Goal: Information Seeking & Learning: Check status

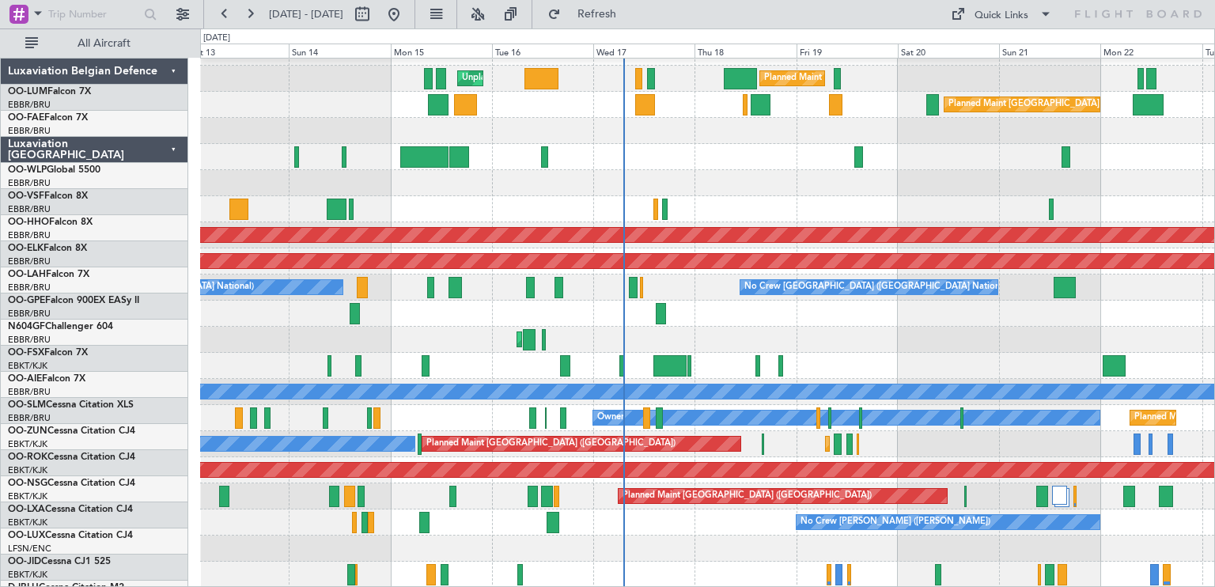
scroll to position [19, 0]
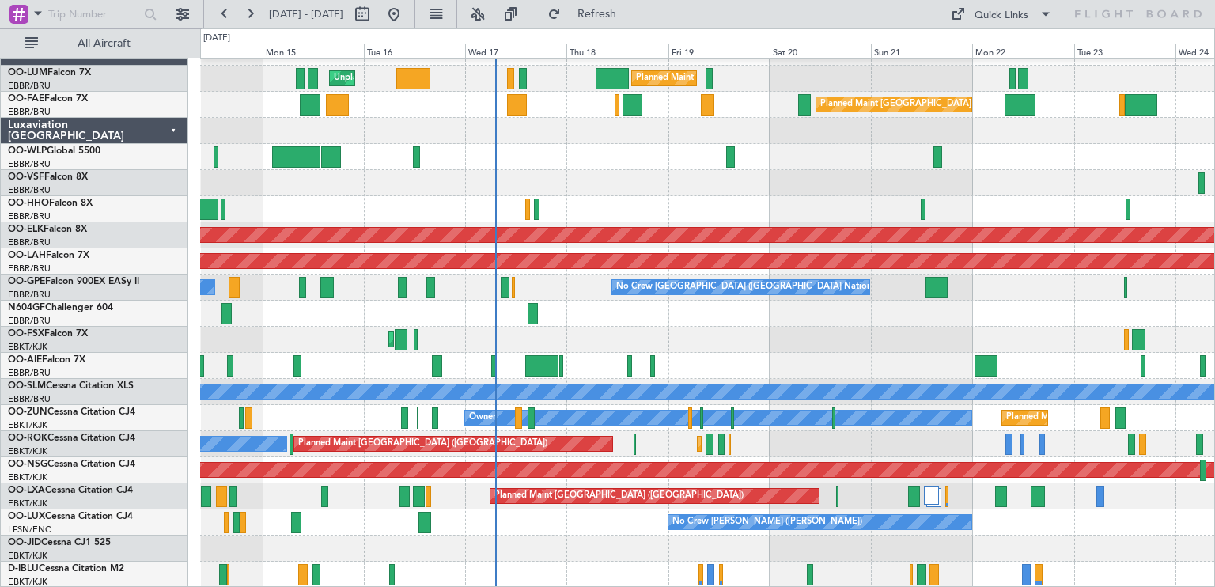
click at [715, 295] on div "Planned Maint [GEOGRAPHIC_DATA] ([GEOGRAPHIC_DATA] National) Unplanned Maint [G…" at bounding box center [707, 314] width 1014 height 548
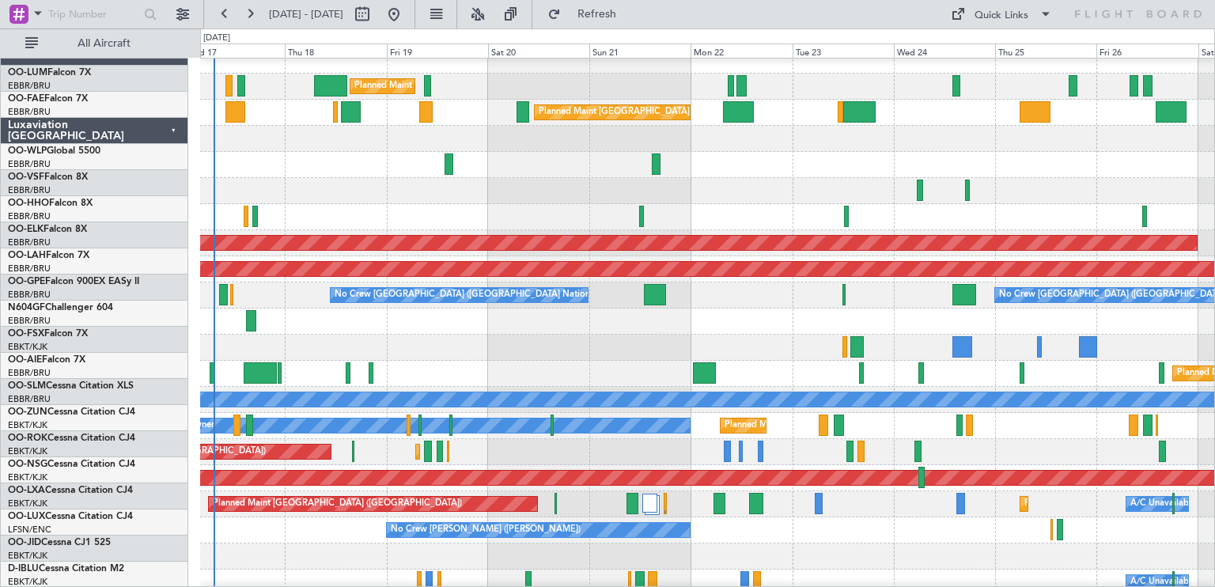
scroll to position [0, 0]
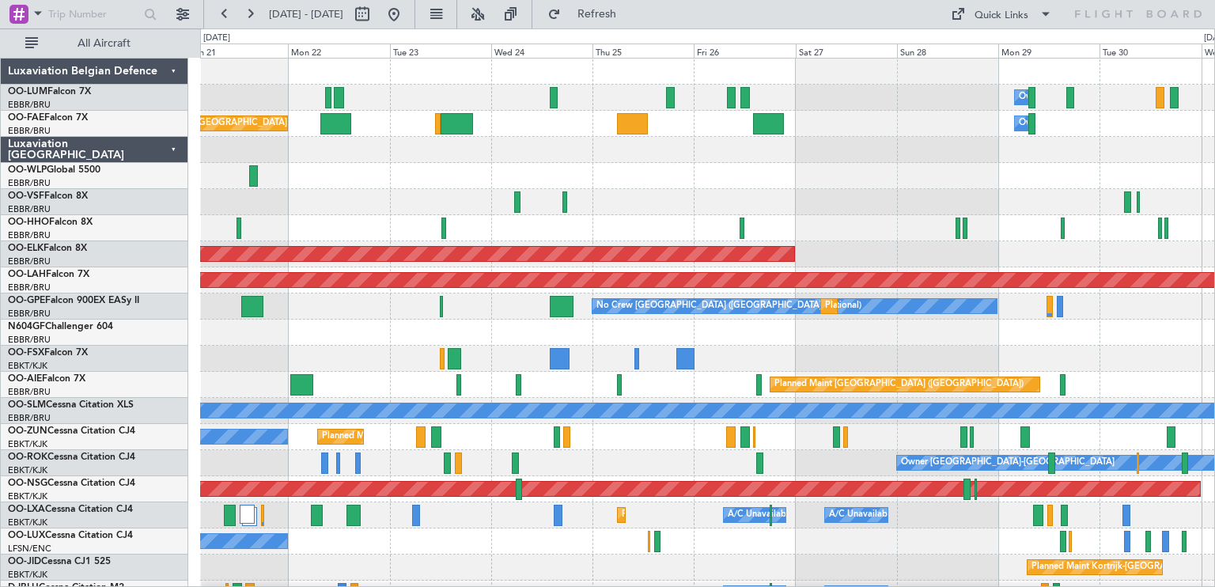
click at [364, 287] on div "Owner Melsbroek Air Base Planned Maint [GEOGRAPHIC_DATA] ([GEOGRAPHIC_DATA]) Pl…" at bounding box center [707, 333] width 1014 height 548
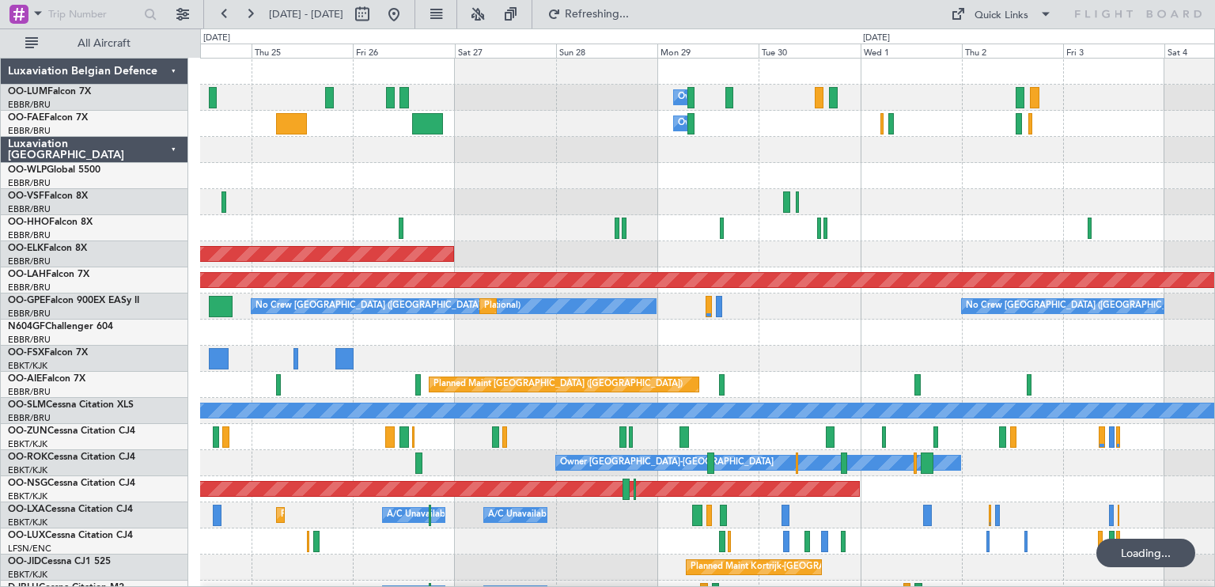
click at [467, 349] on div "Owner Melsbroek Air Base Owner [GEOGRAPHIC_DATA] Planned Maint [GEOGRAPHIC_DATA…" at bounding box center [707, 333] width 1014 height 548
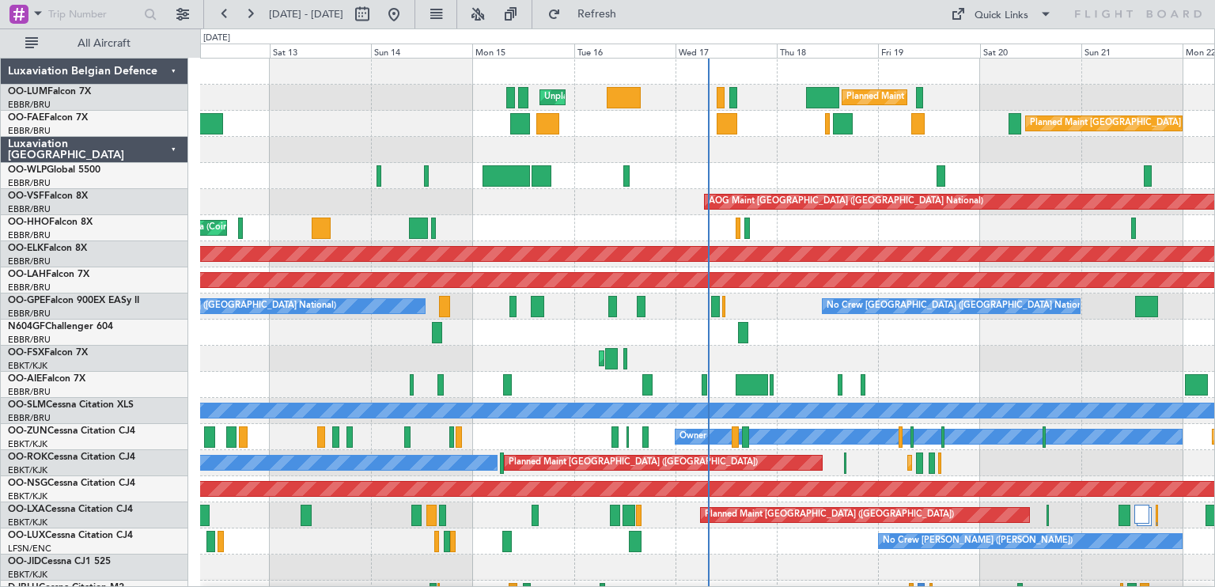
scroll to position [19, 0]
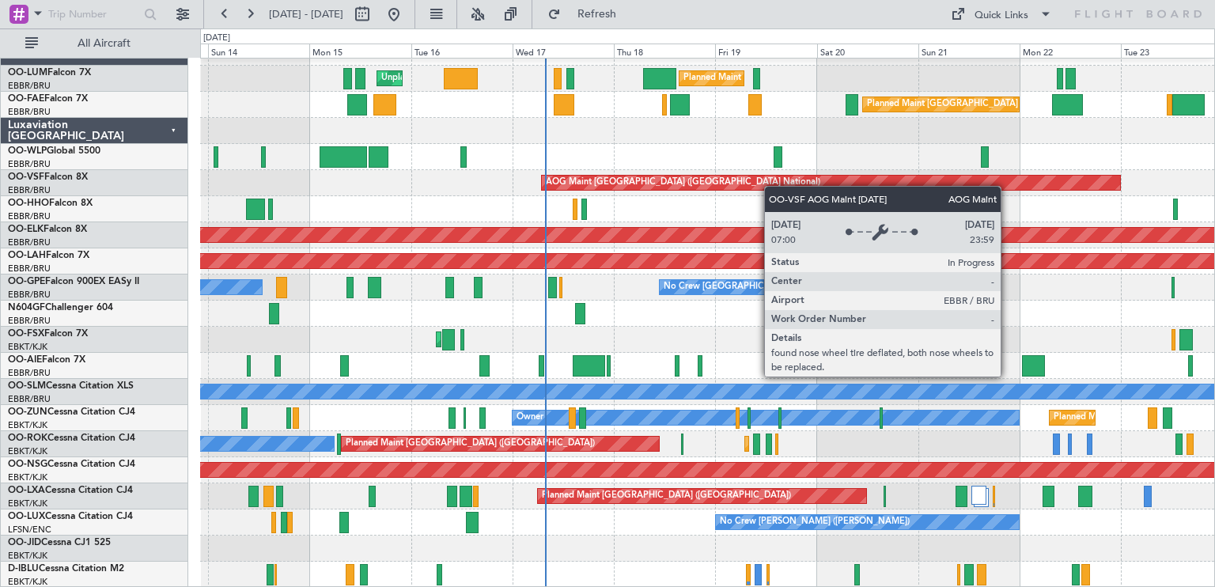
click at [769, 178] on div "Planned Maint Brussels (Brussels National) Unplanned Maint Brussels (Brussels N…" at bounding box center [707, 314] width 1014 height 548
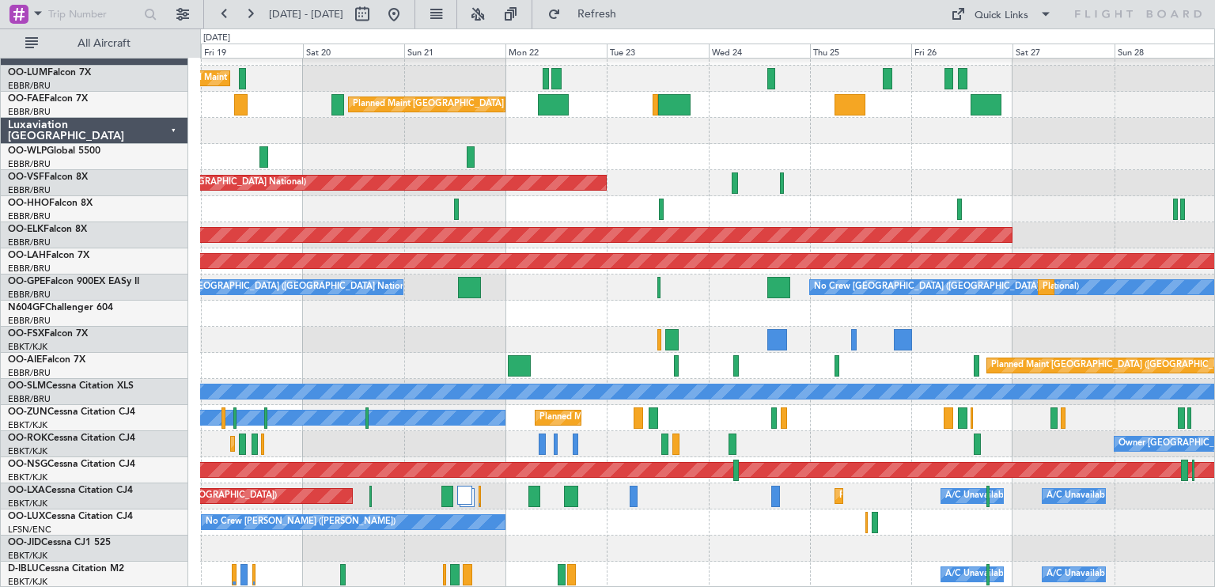
click at [603, 404] on div "Planned Maint Brussels (Brussels National) Owner Melsbroek Air Base Planned Mai…" at bounding box center [707, 314] width 1014 height 548
